Goal: Transaction & Acquisition: Purchase product/service

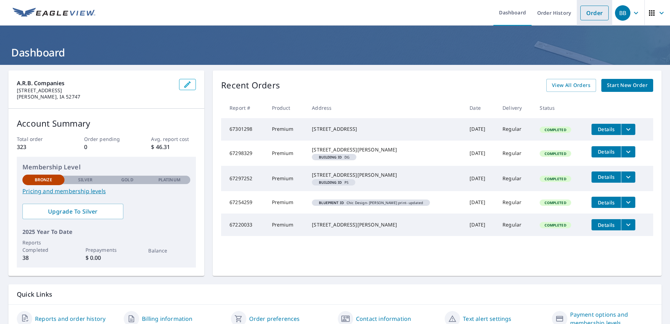
click at [589, 13] on link "Order" at bounding box center [594, 13] width 28 height 15
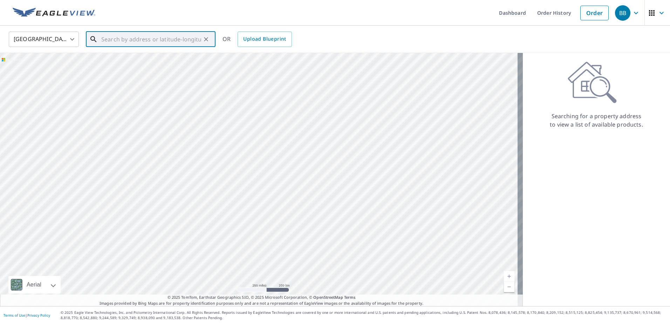
click at [173, 39] on input "text" at bounding box center [151, 39] width 100 height 20
click at [161, 64] on p "Wilton, IA 52778" at bounding box center [155, 71] width 110 height 14
type input "309 E 1st St Wilton, IA 52778"
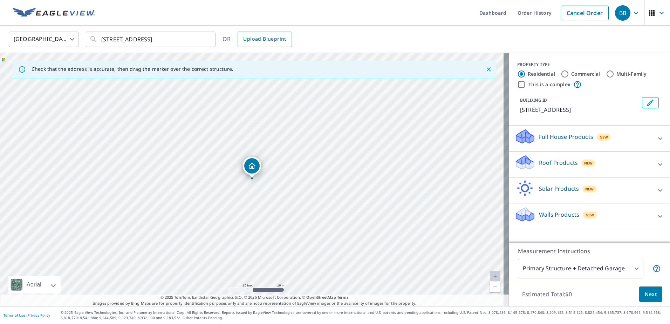
click at [539, 164] on p "Roof Products" at bounding box center [558, 162] width 39 height 8
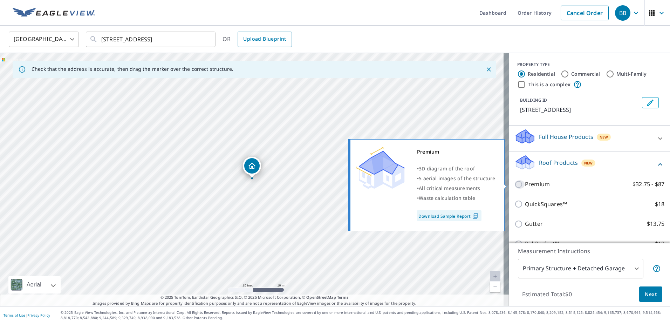
click at [514, 182] on input "Premium $32.75 - $87" at bounding box center [519, 184] width 11 height 8
checkbox input "true"
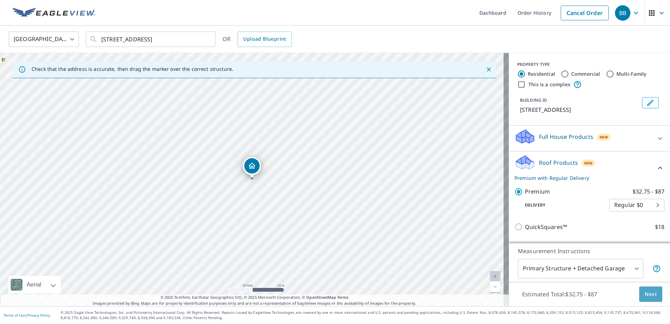
click at [651, 294] on button "Next" at bounding box center [650, 294] width 23 height 16
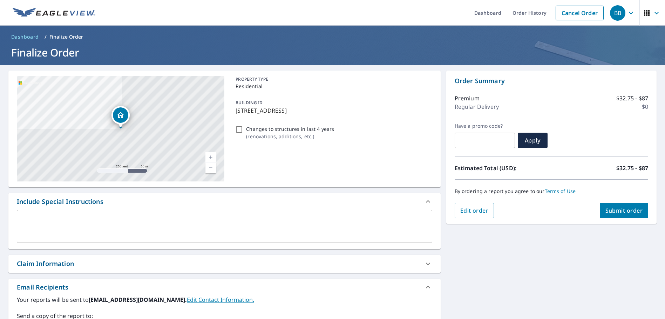
click at [621, 209] on span "Submit order" at bounding box center [623, 210] width 37 height 8
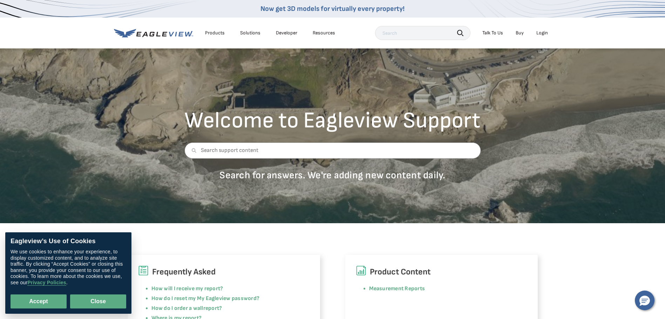
click at [93, 300] on button "Close" at bounding box center [98, 301] width 56 height 14
